Goal: Transaction & Acquisition: Purchase product/service

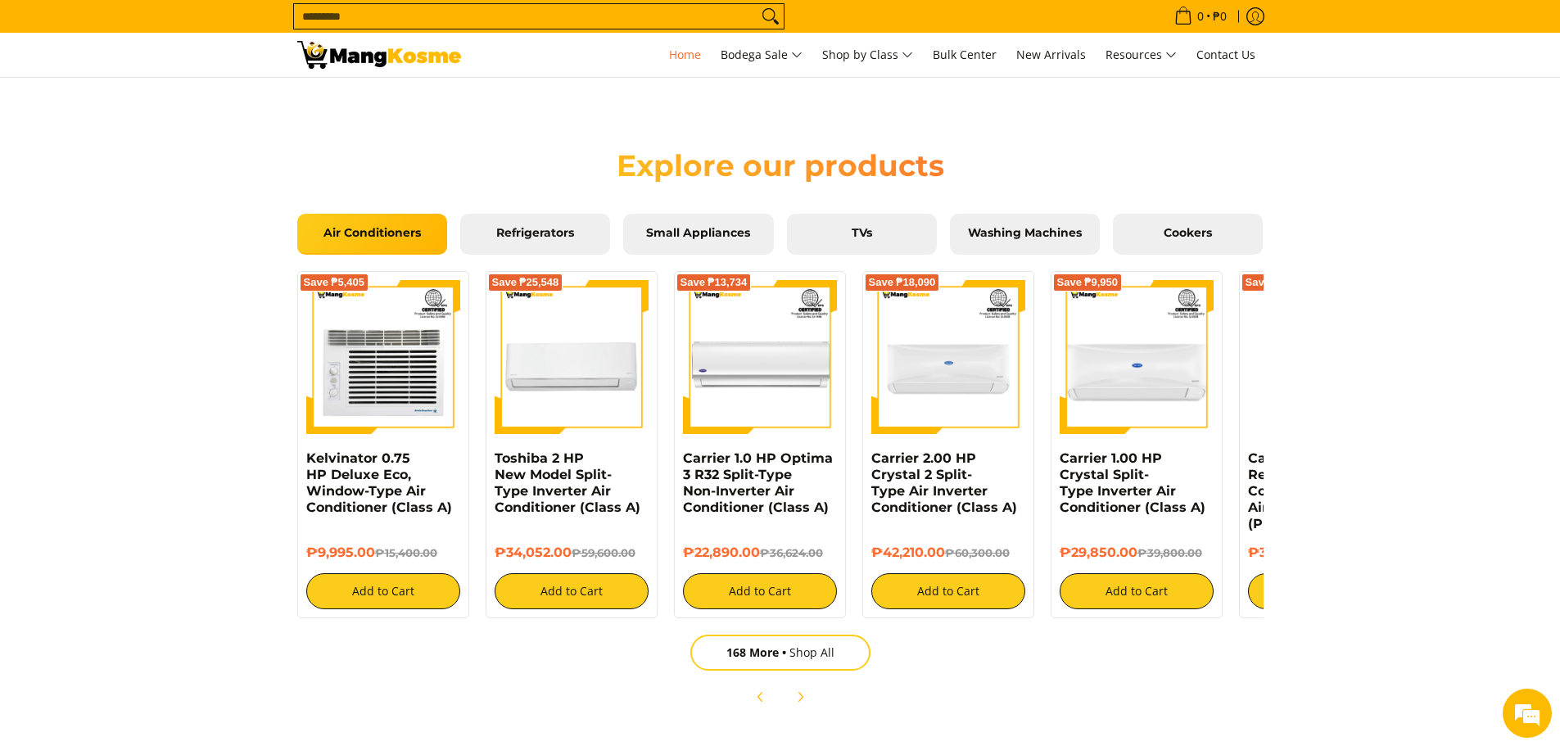
scroll to position [0, 1302]
click at [771, 694] on icon "Next" at bounding box center [800, 696] width 4 height 9
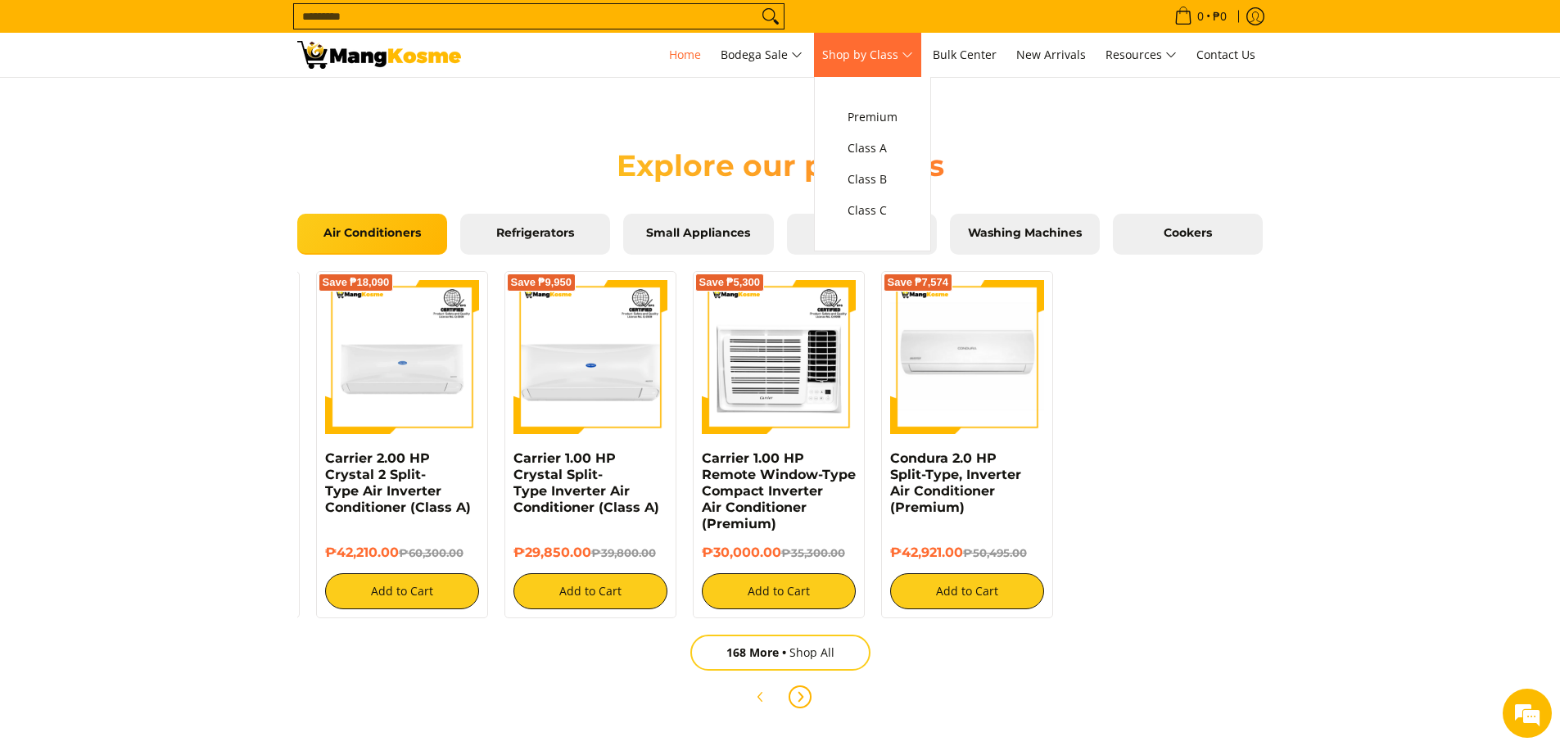
scroll to position [0, 651]
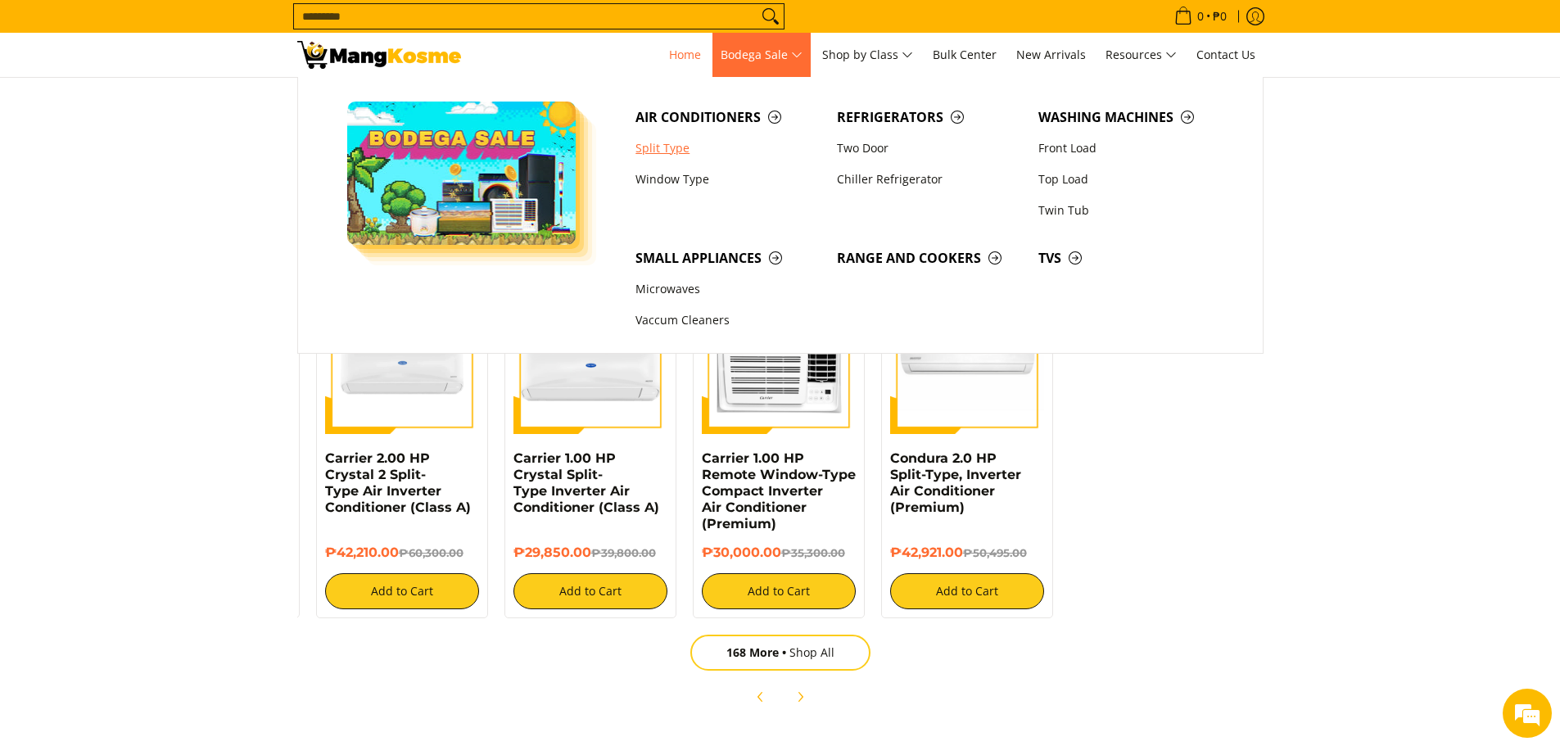
click at [667, 145] on link "Split Type" at bounding box center [727, 148] width 201 height 31
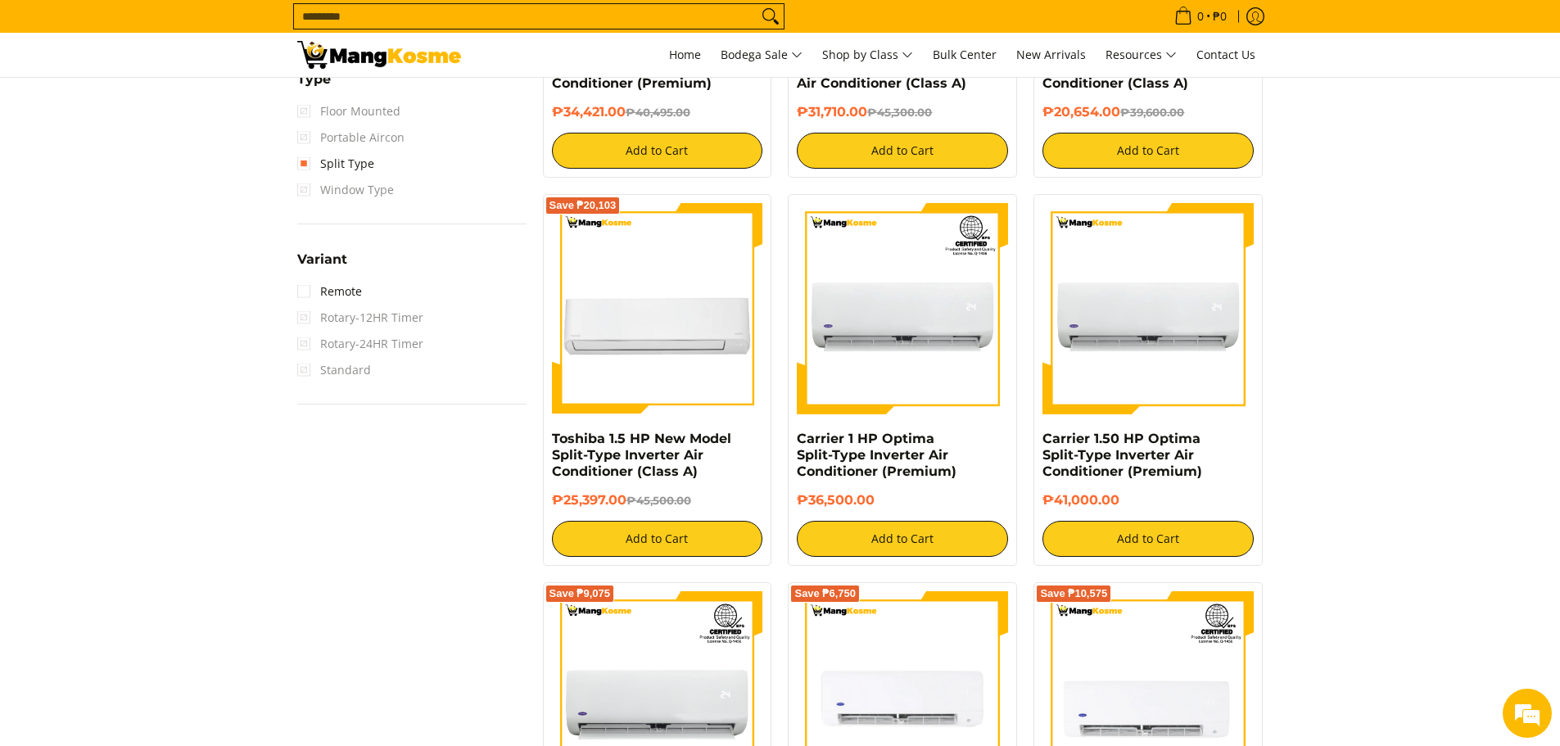
scroll to position [1092, 0]
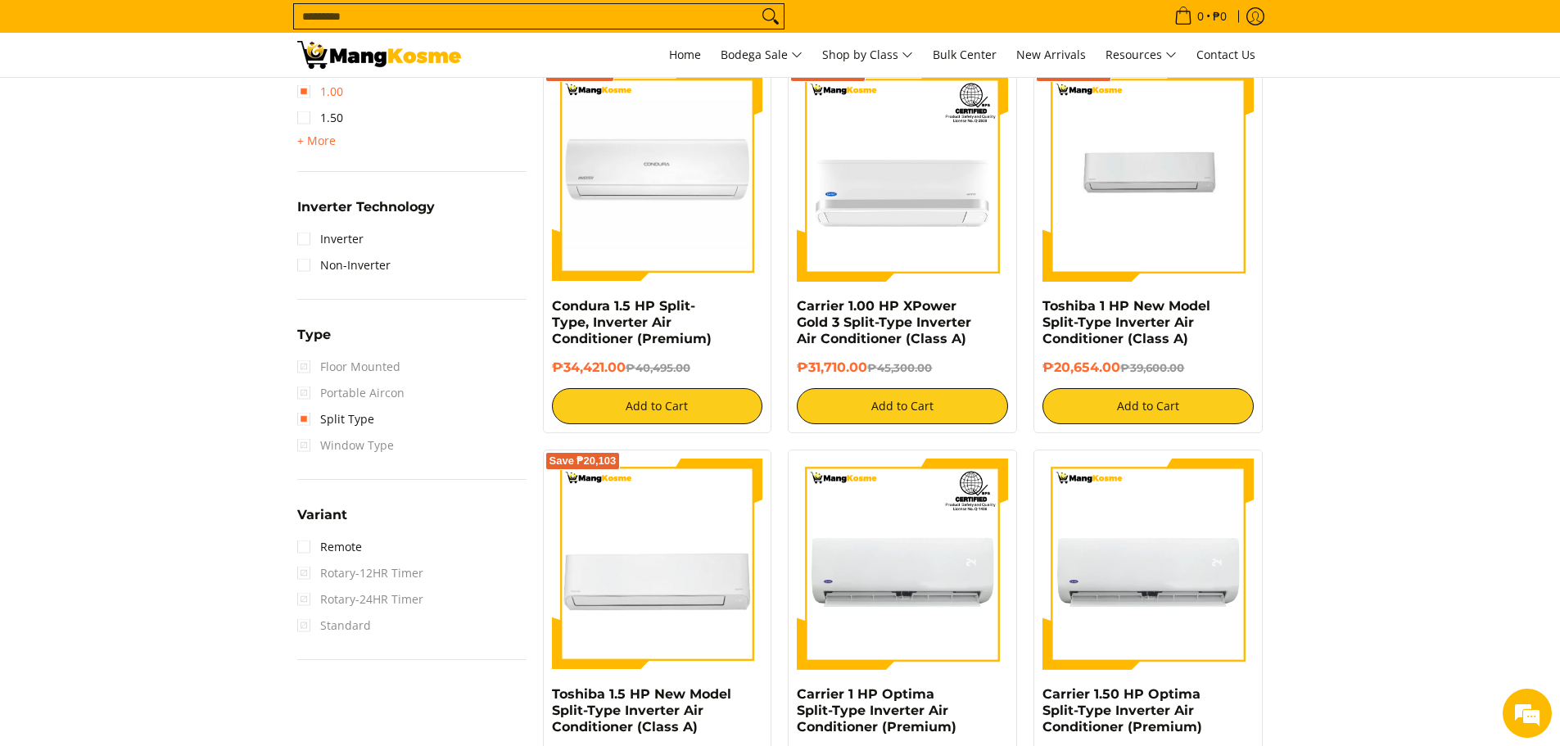
click at [305, 97] on link "1.00" at bounding box center [320, 92] width 46 height 26
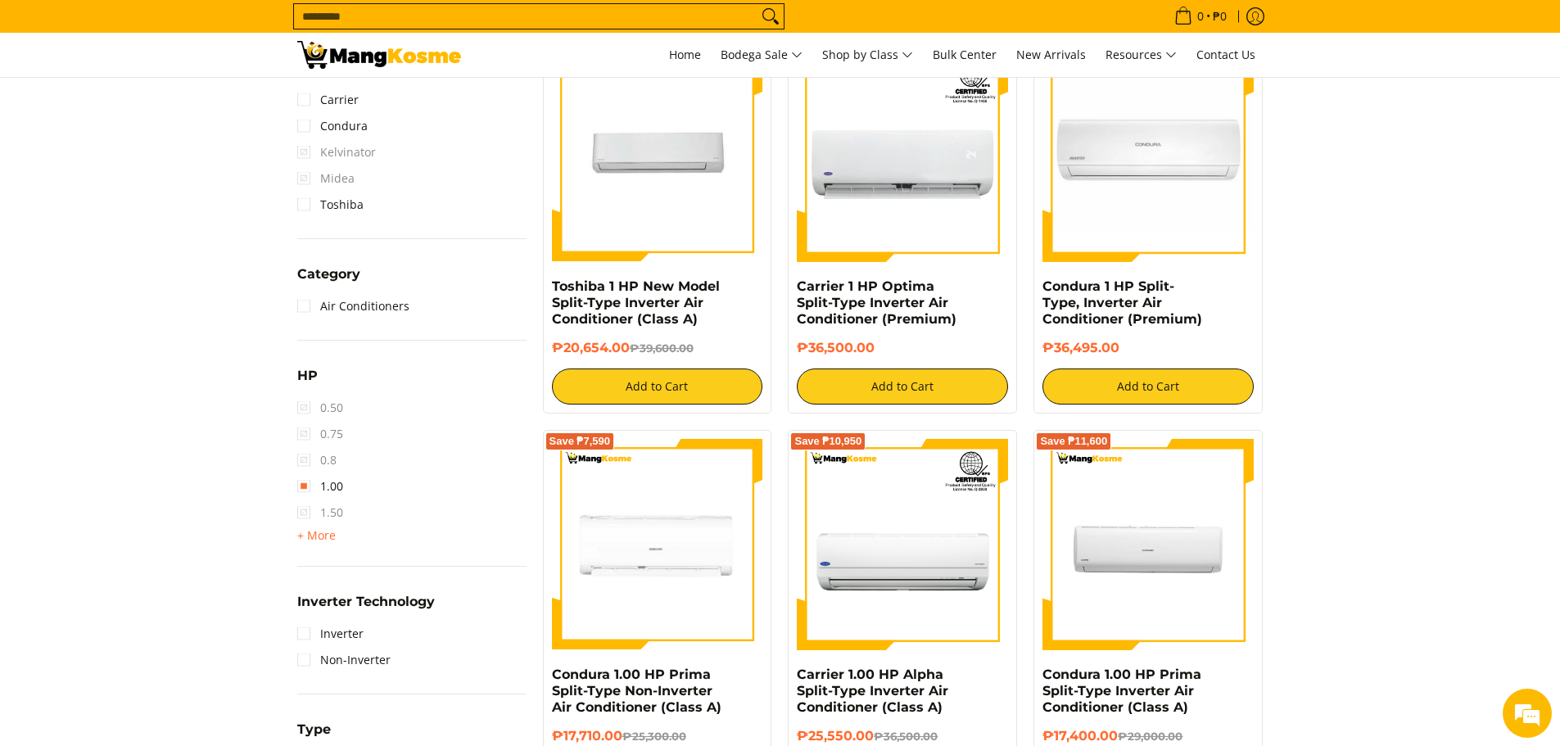
scroll to position [886, 0]
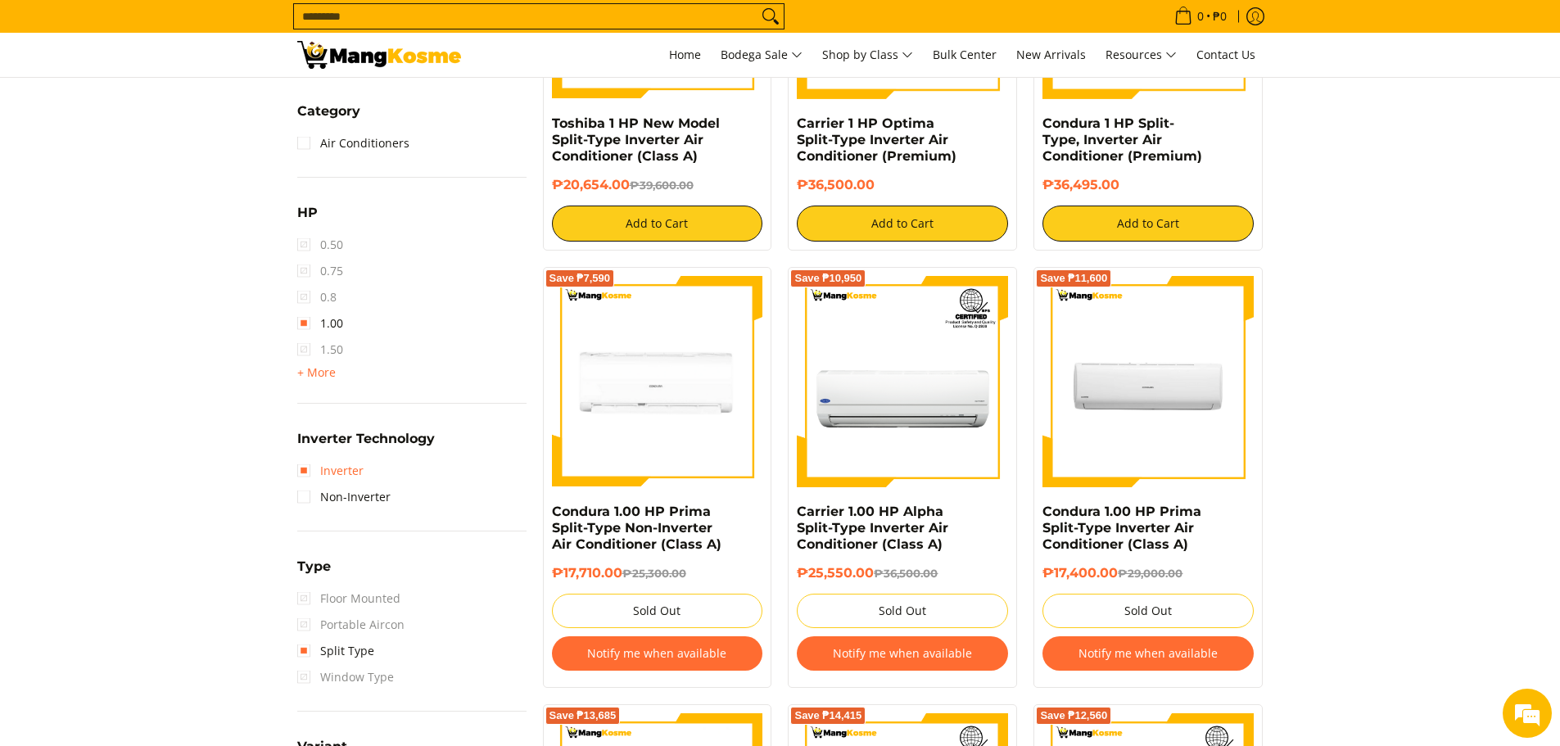
click at [304, 469] on link "Inverter" at bounding box center [330, 471] width 66 height 26
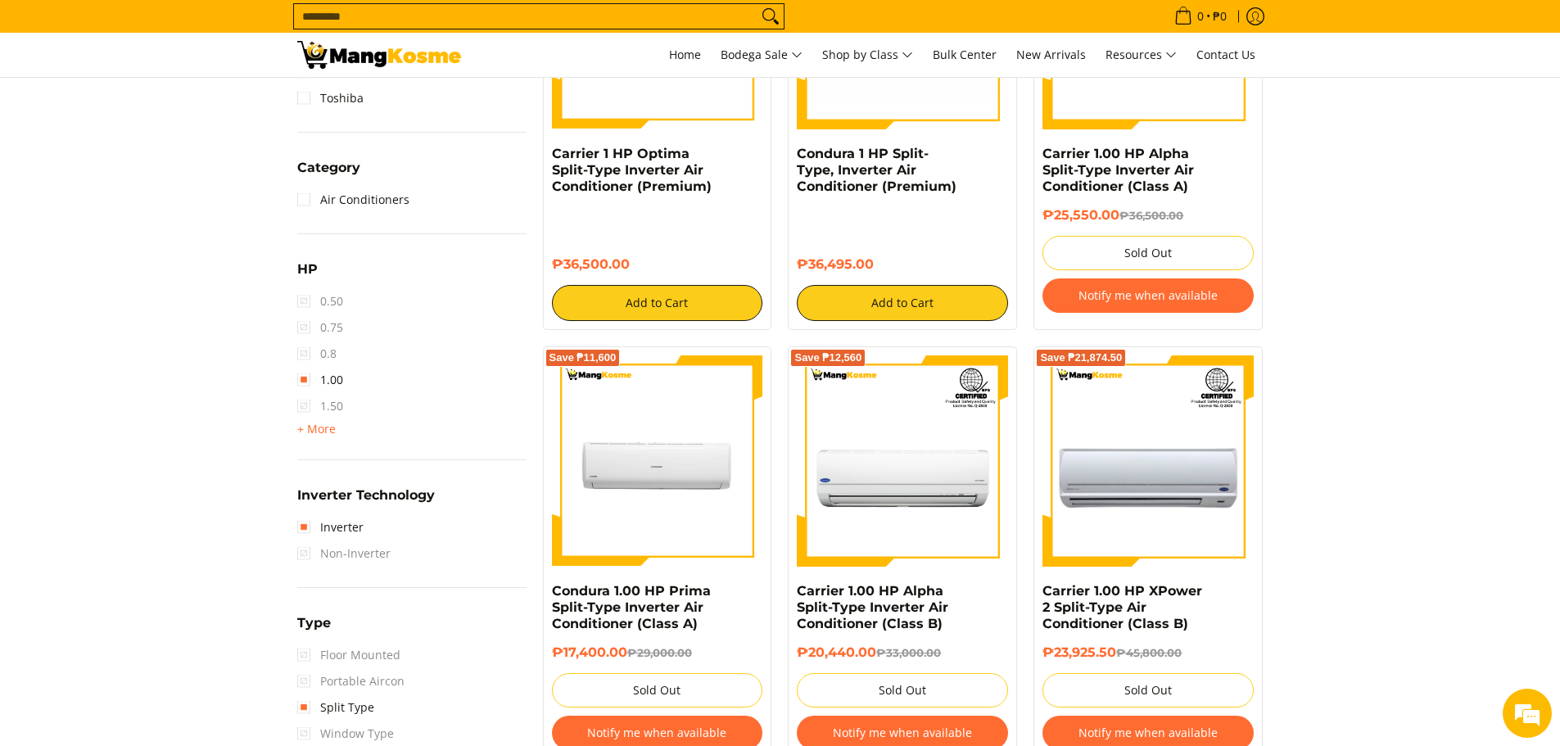
scroll to position [886, 0]
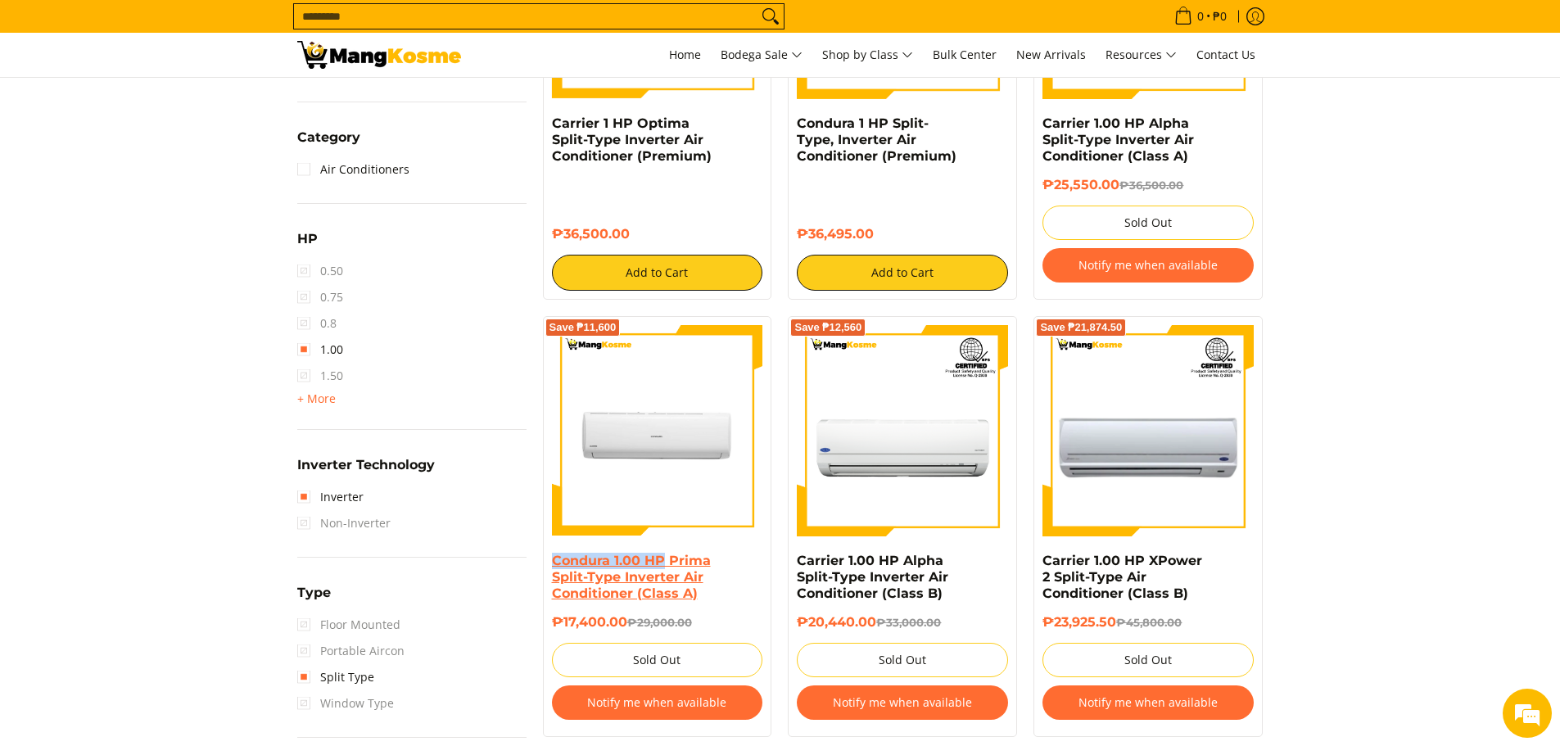
drag, startPoint x: 545, startPoint y: 557, endPoint x: 660, endPoint y: 565, distance: 115.8
click at [660, 565] on div "Save ₱11,600 Condura 1.00 HP Prima Split-Type Inverter Air Conditioner (Class A…" at bounding box center [657, 526] width 229 height 421
copy link "Condura 1.00 HP"
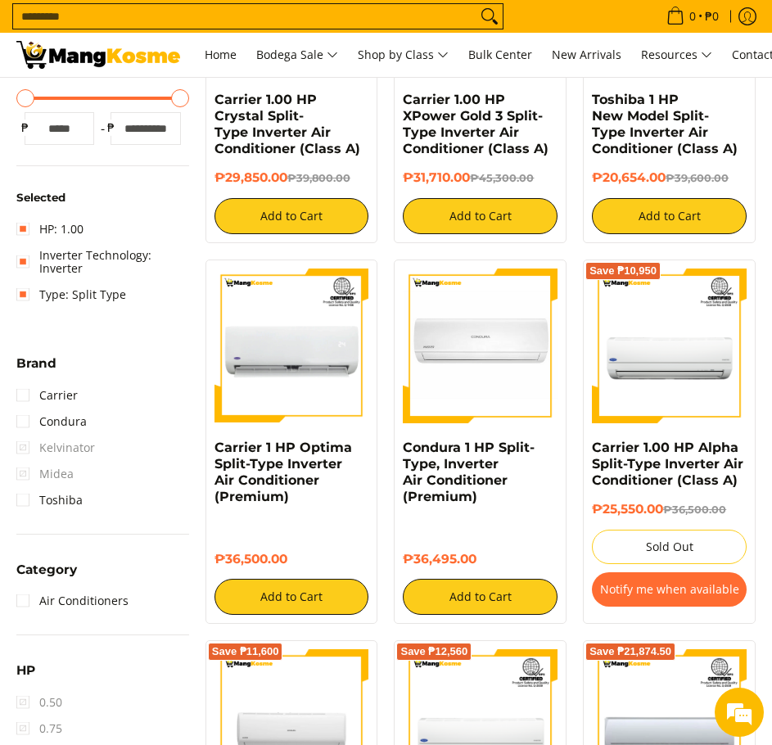
scroll to position [450, 0]
